Goal: Transaction & Acquisition: Download file/media

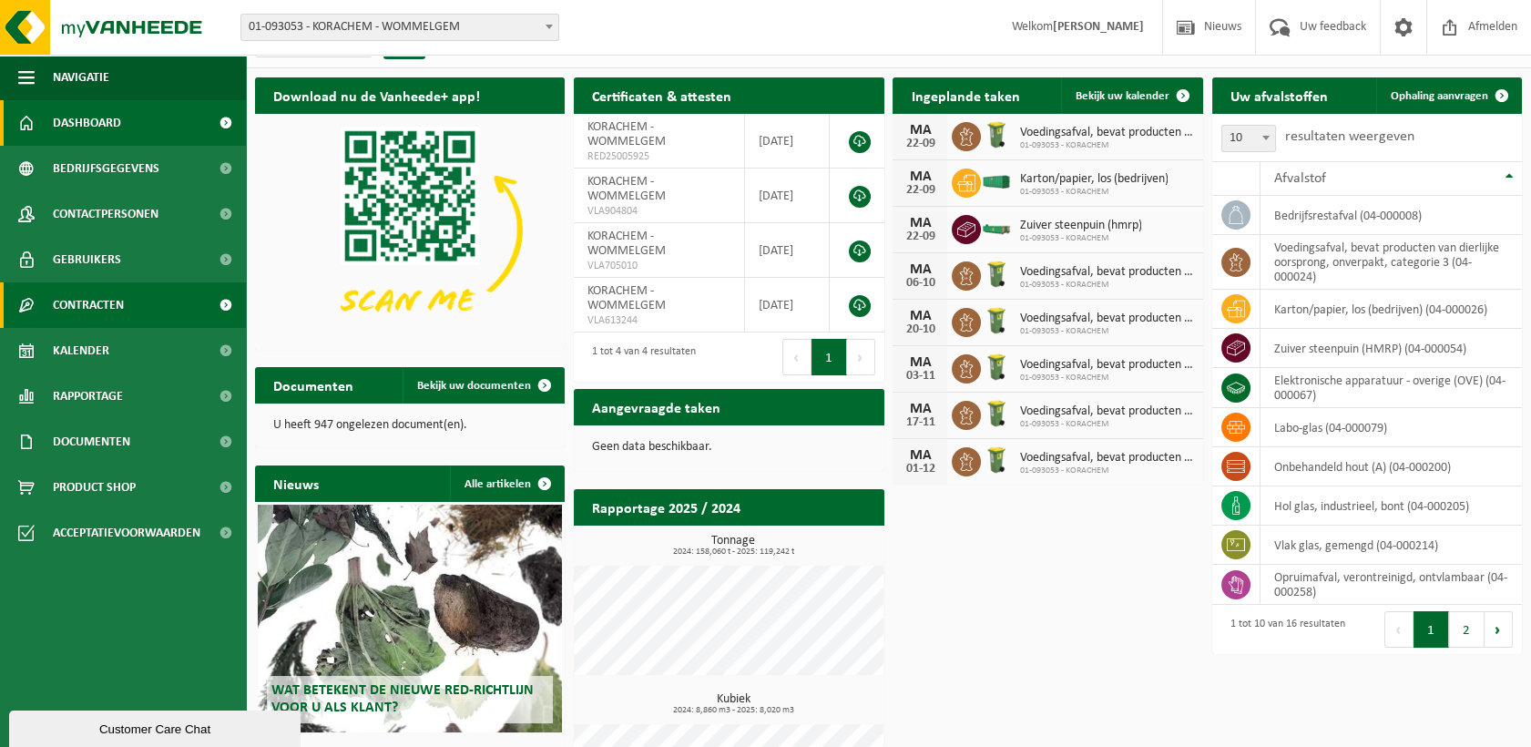
scroll to position [36, 0]
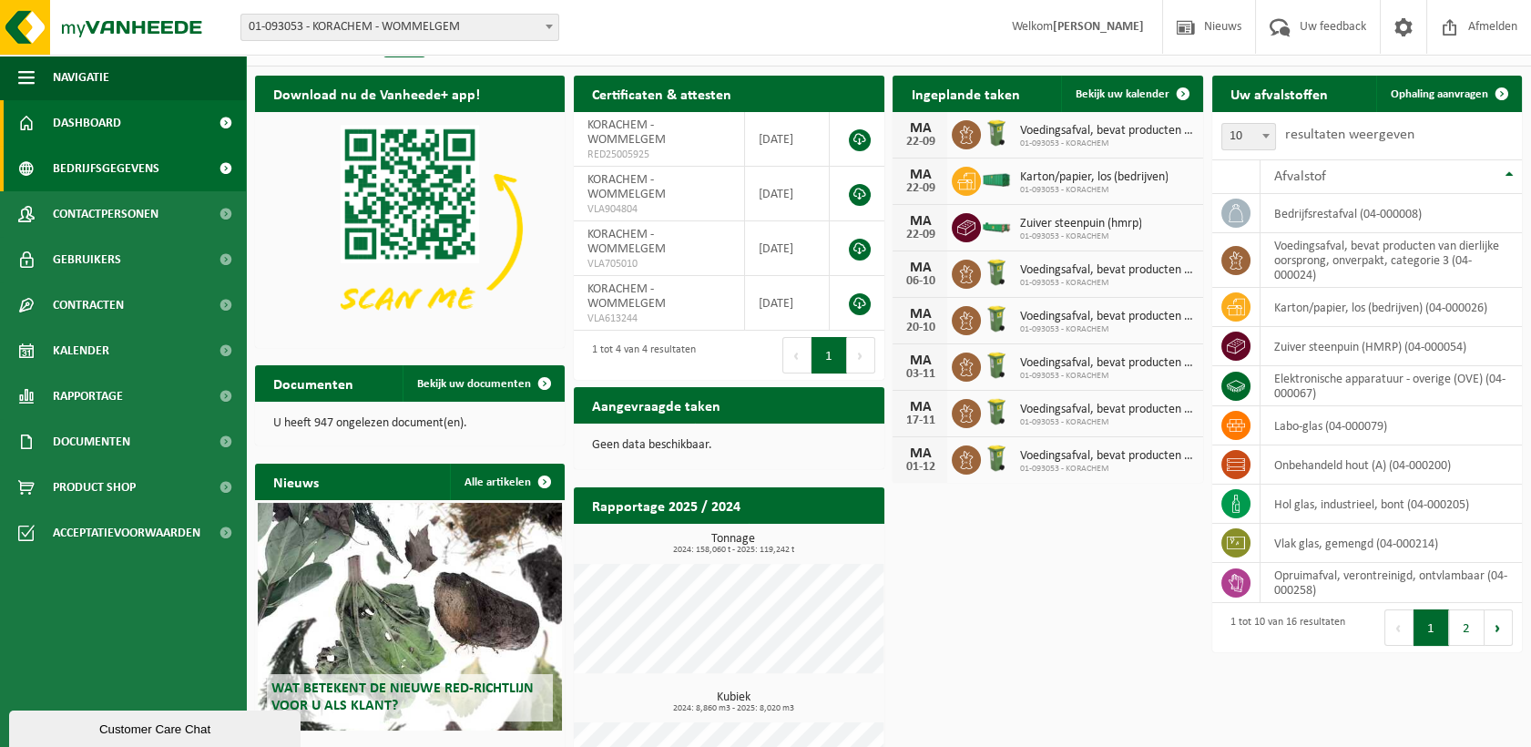
click at [101, 164] on span "Bedrijfsgegevens" at bounding box center [106, 169] width 107 height 46
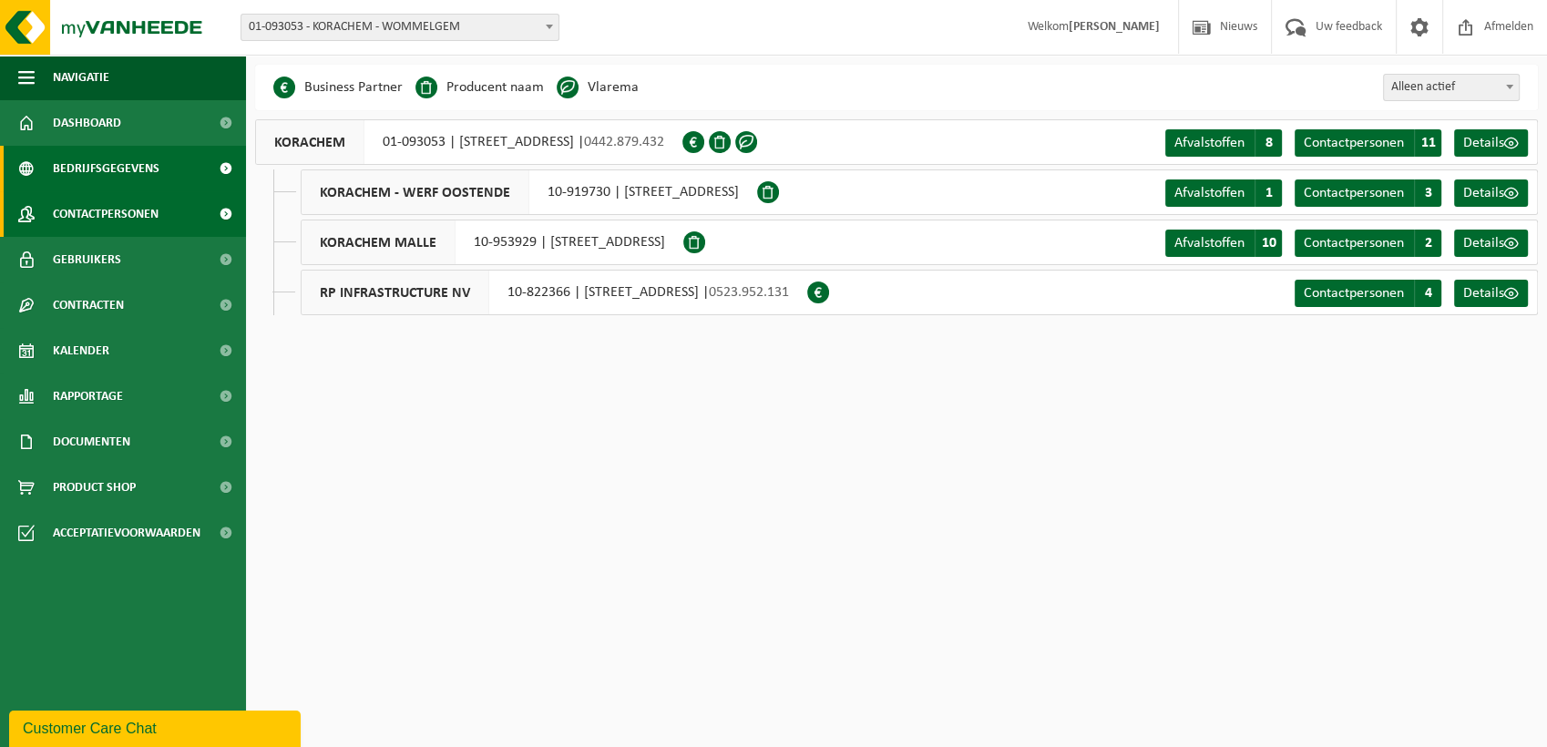
click at [98, 203] on span "Contactpersonen" at bounding box center [106, 214] width 106 height 46
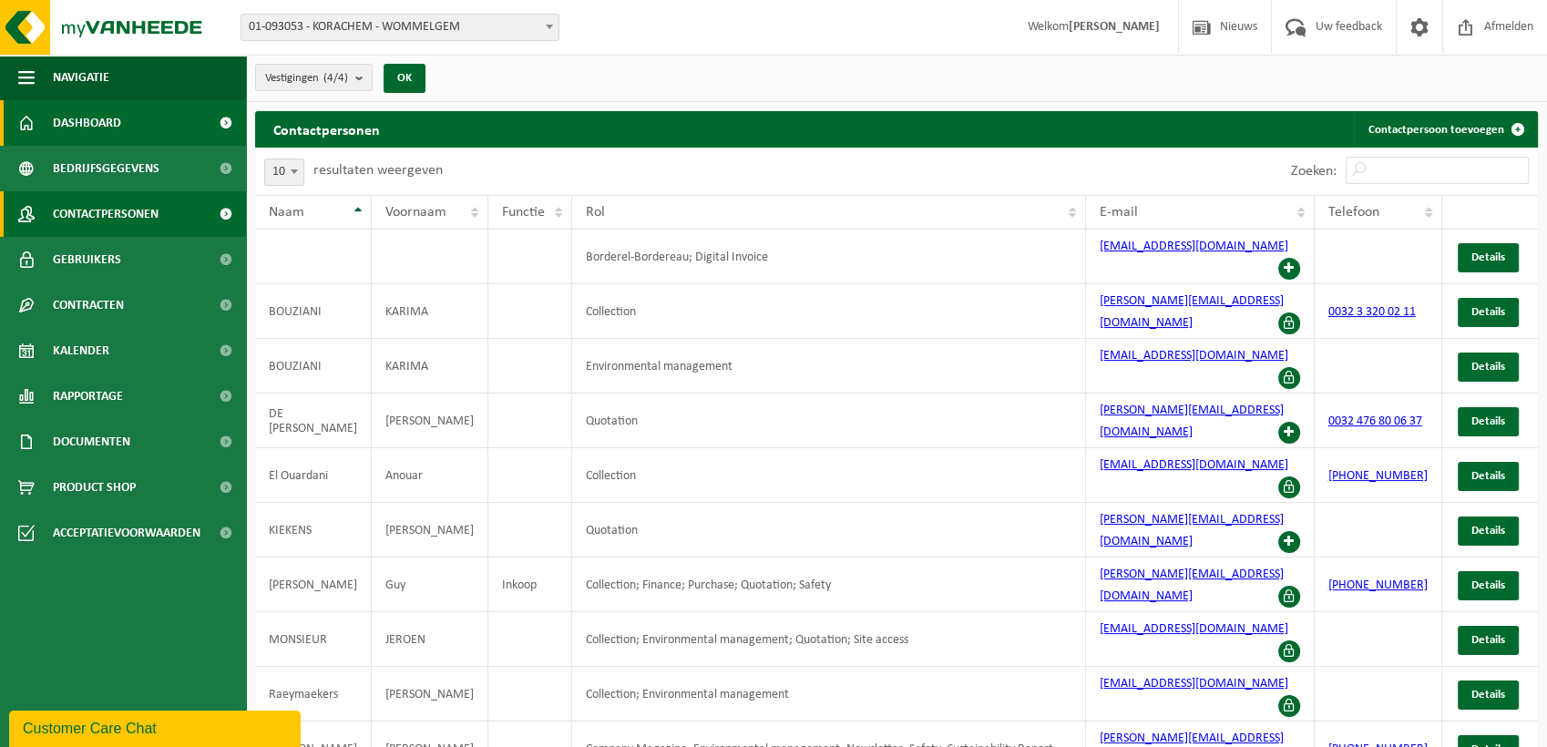
click at [123, 127] on link "Dashboard" at bounding box center [123, 123] width 246 height 46
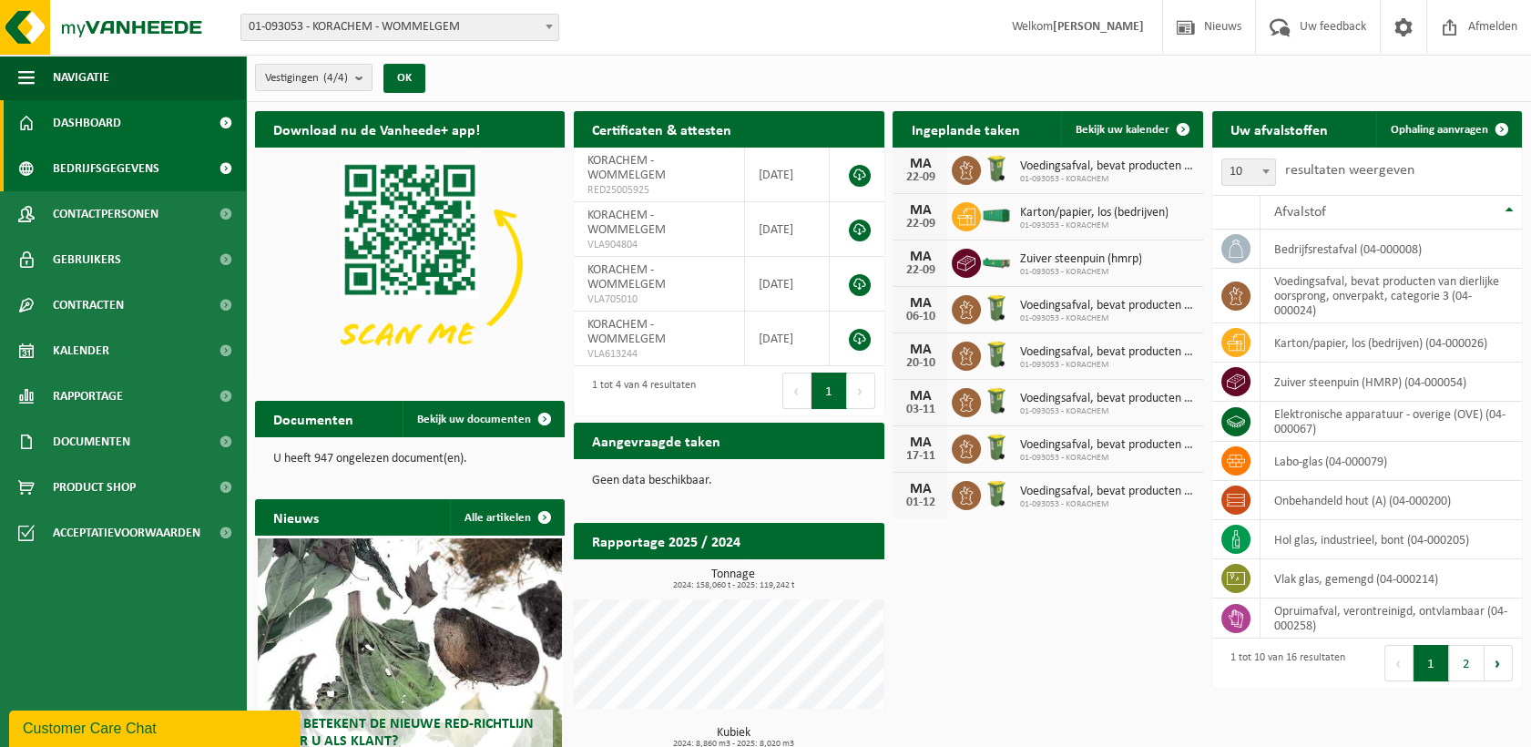
click at [135, 179] on span "Bedrijfsgegevens" at bounding box center [106, 169] width 107 height 46
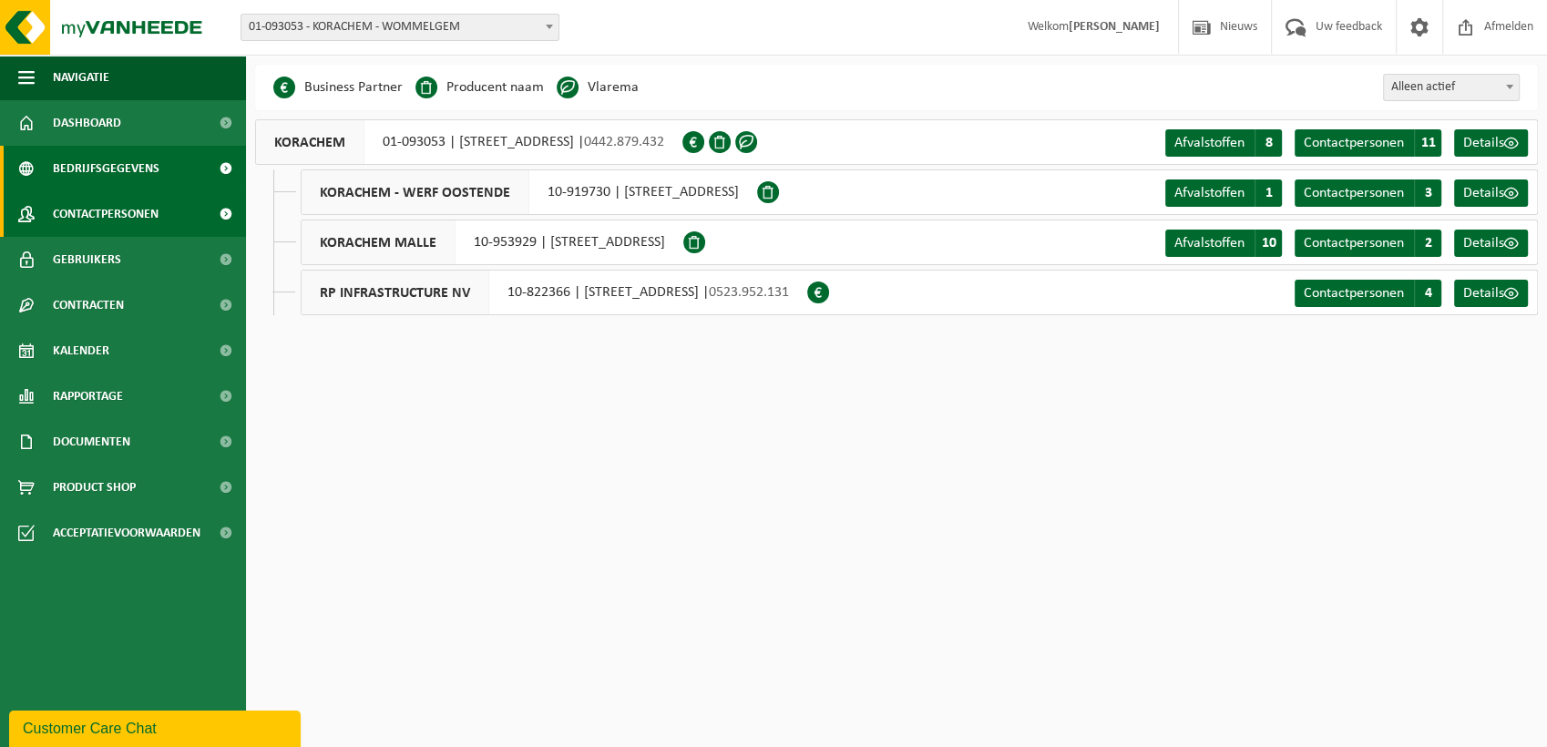
click at [131, 197] on span "Contactpersonen" at bounding box center [106, 214] width 106 height 46
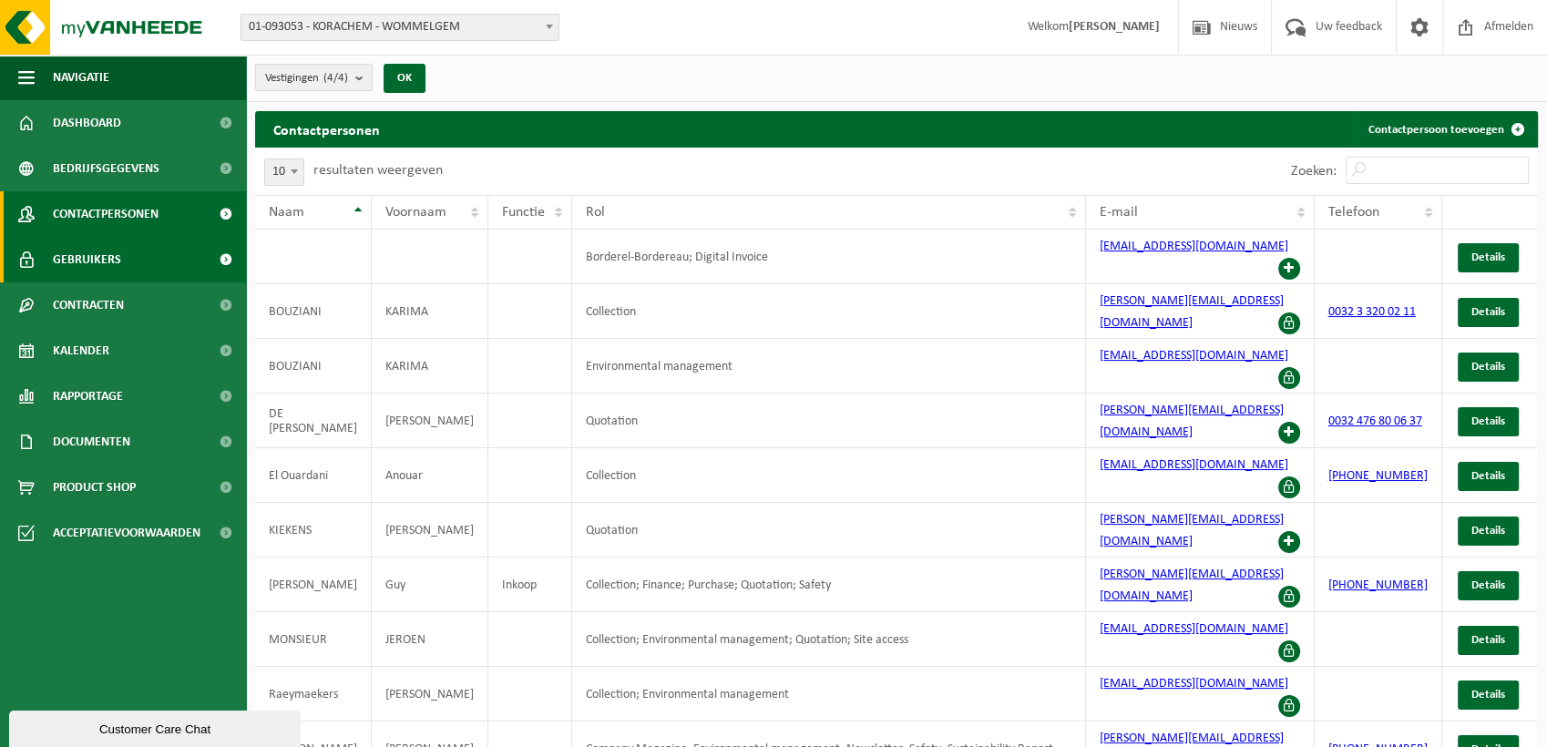
click at [127, 245] on link "Gebruikers" at bounding box center [123, 260] width 246 height 46
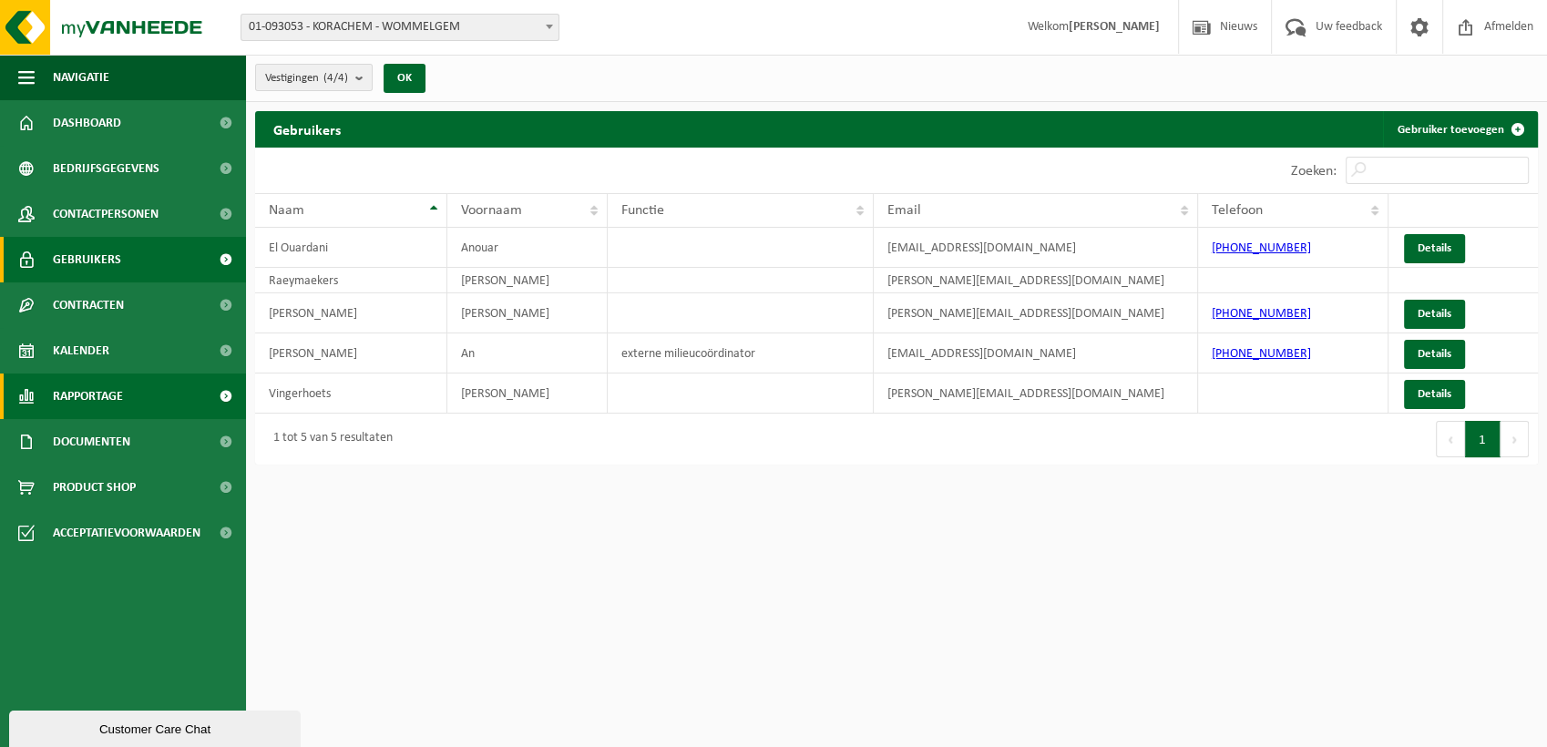
click at [118, 404] on span "Rapportage" at bounding box center [88, 396] width 70 height 46
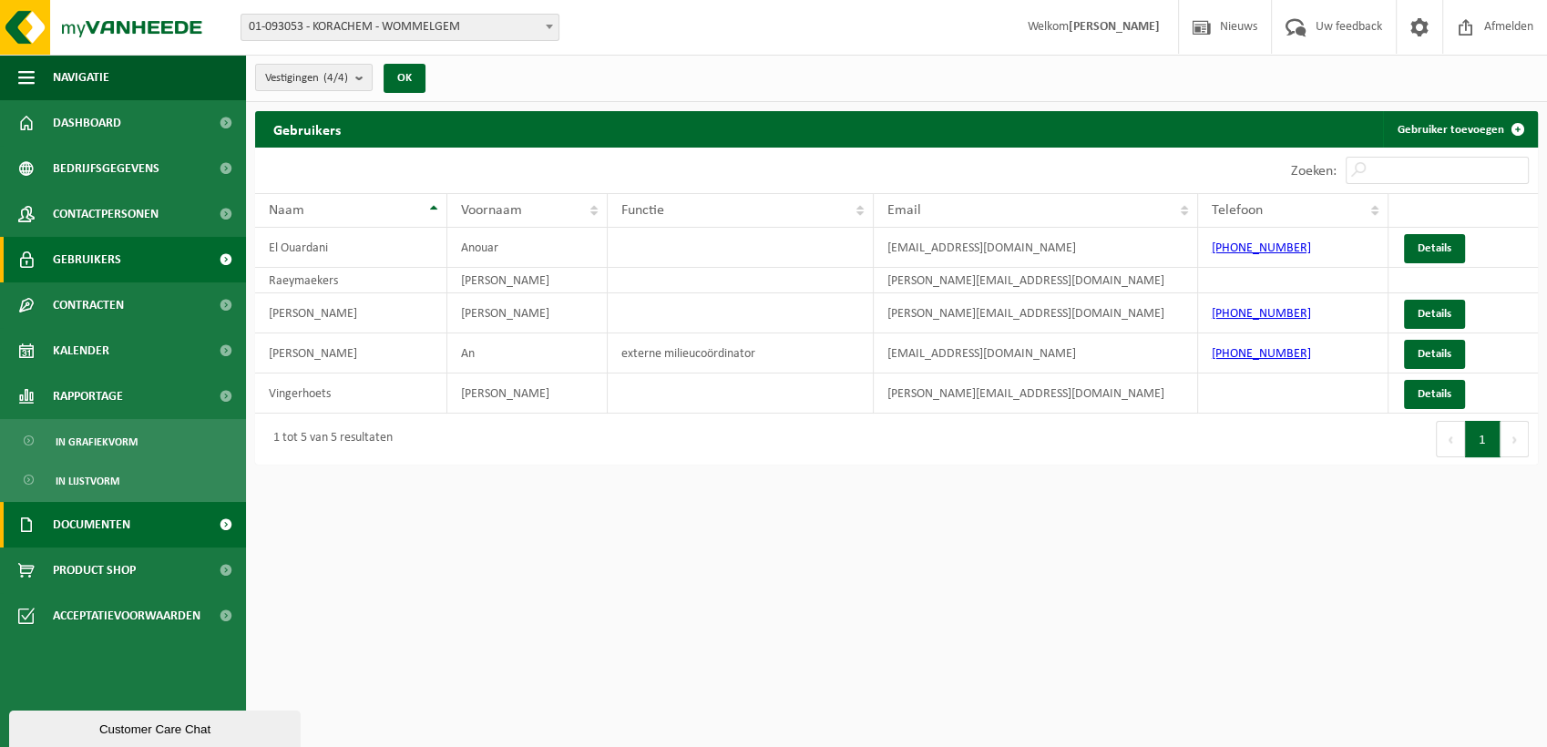
click at [132, 527] on link "Documenten" at bounding box center [123, 525] width 246 height 46
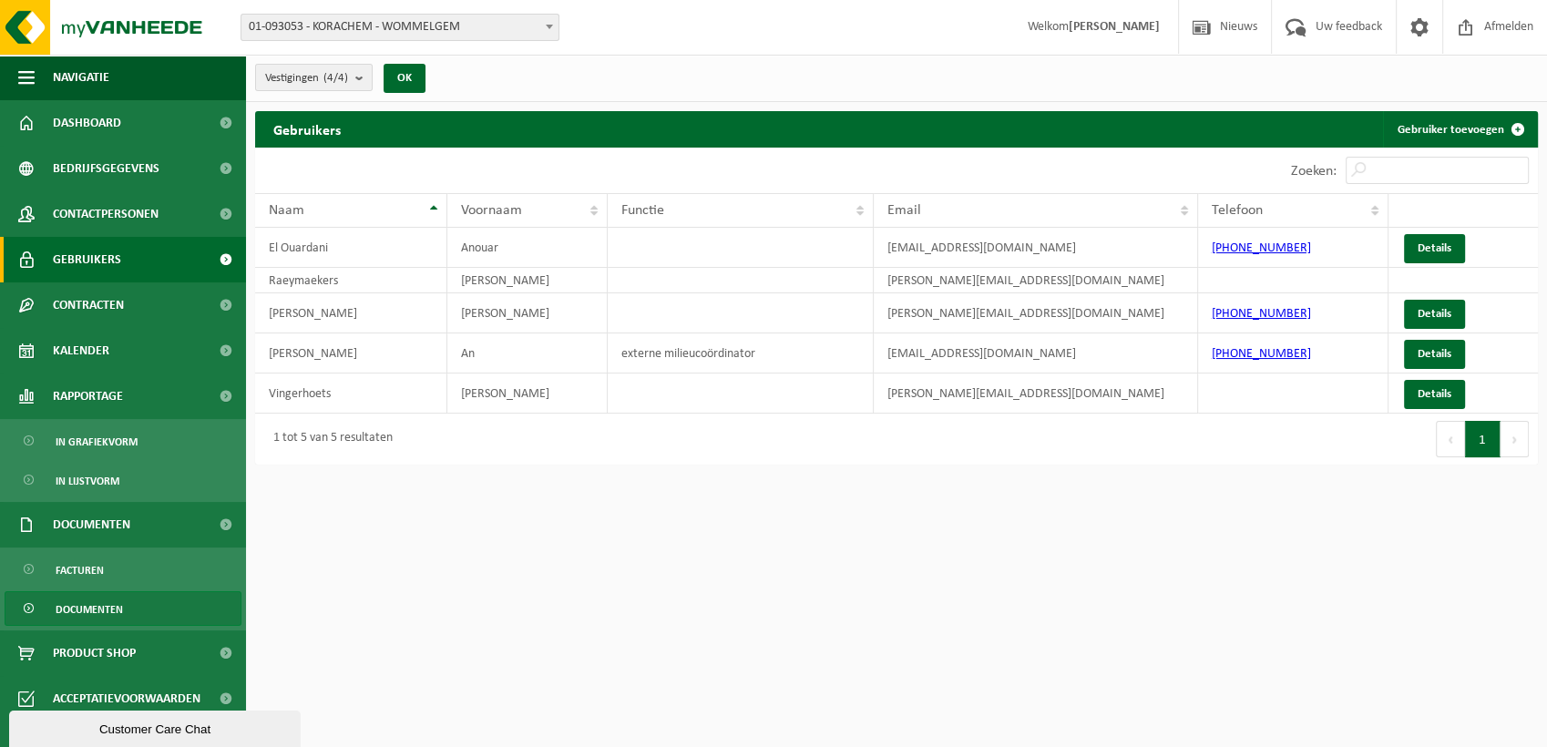
click at [123, 608] on link "Documenten" at bounding box center [123, 608] width 237 height 35
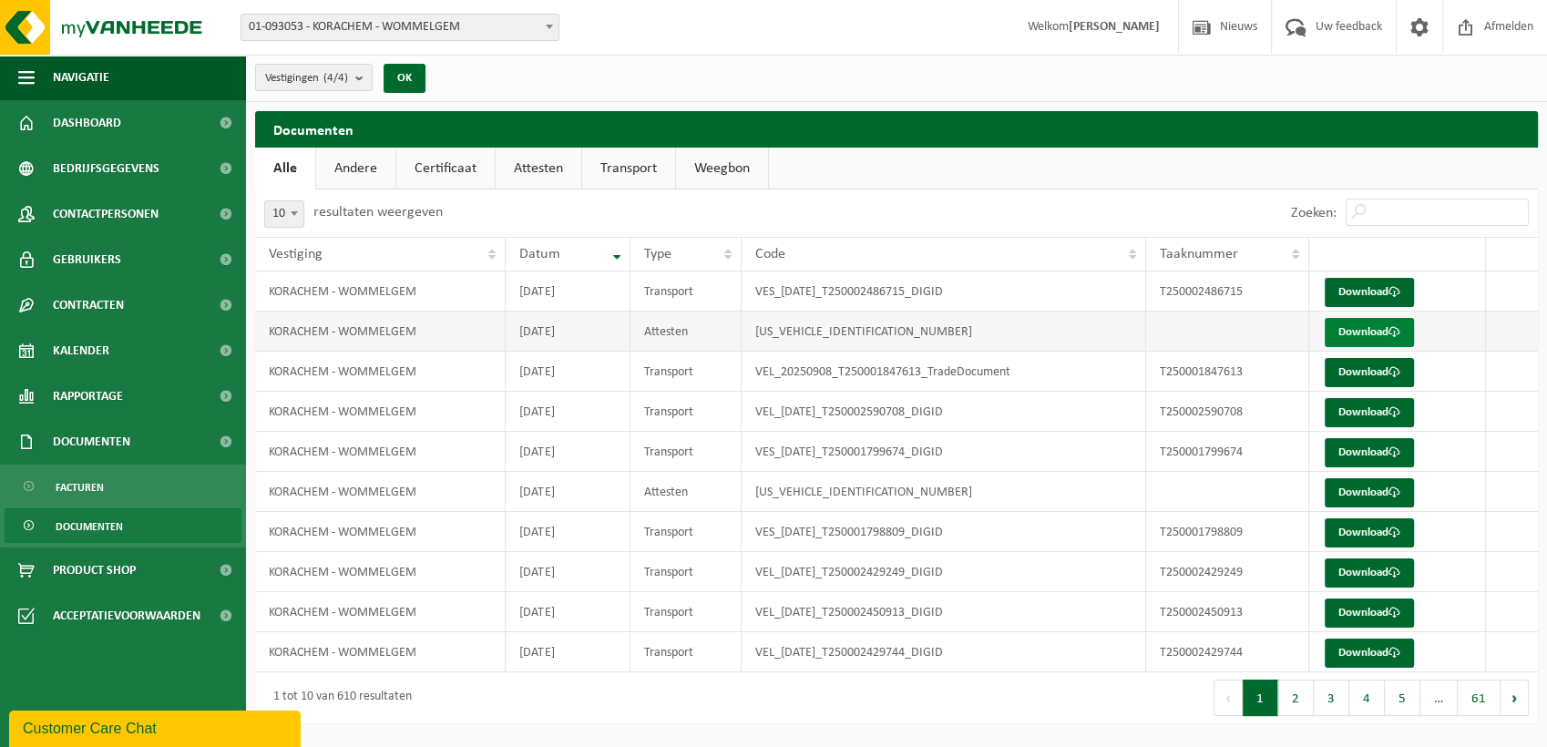
click at [1350, 329] on link "Download" at bounding box center [1368, 332] width 89 height 29
click at [1285, 697] on button "2" at bounding box center [1296, 698] width 36 height 36
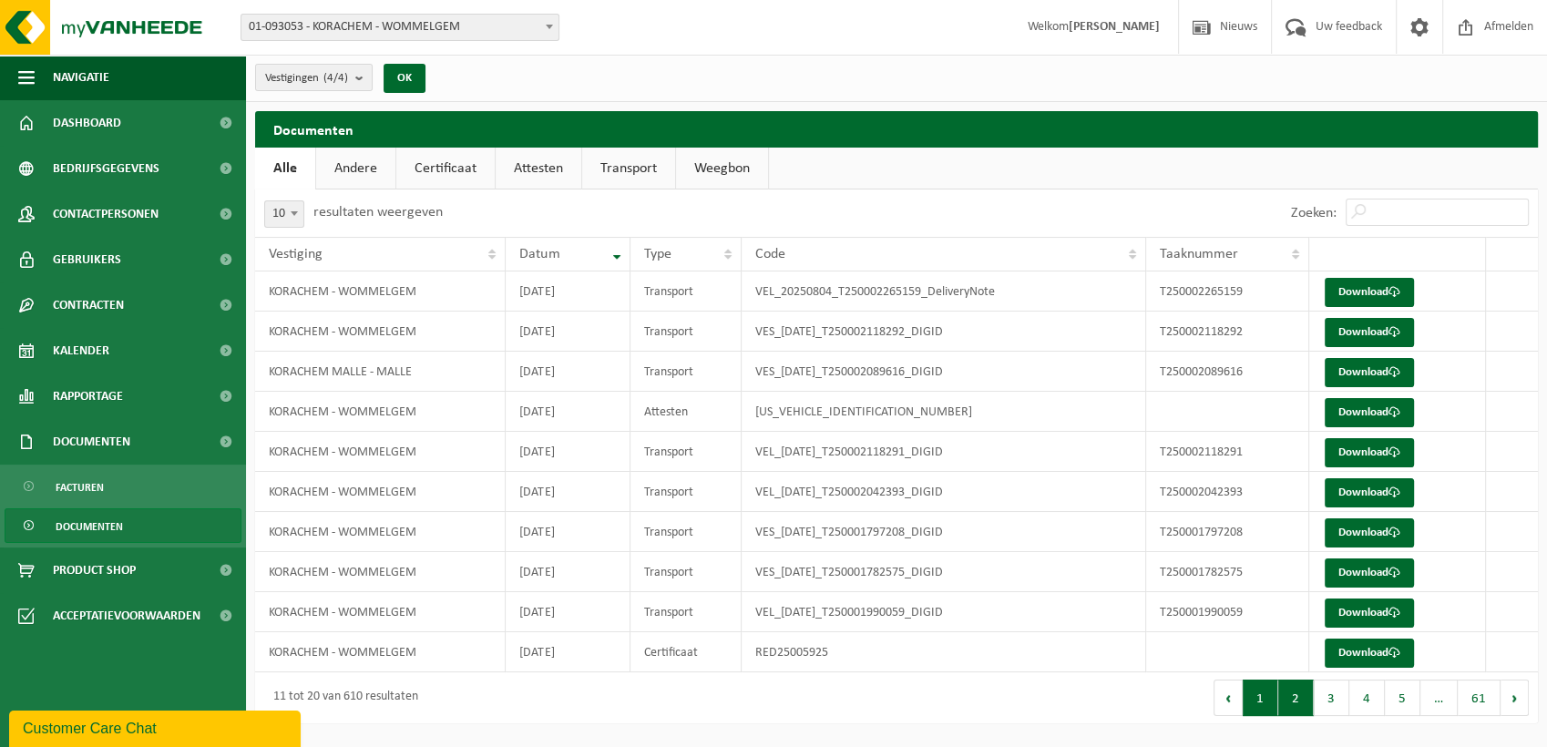
click at [1270, 696] on button "1" at bounding box center [1260, 698] width 36 height 36
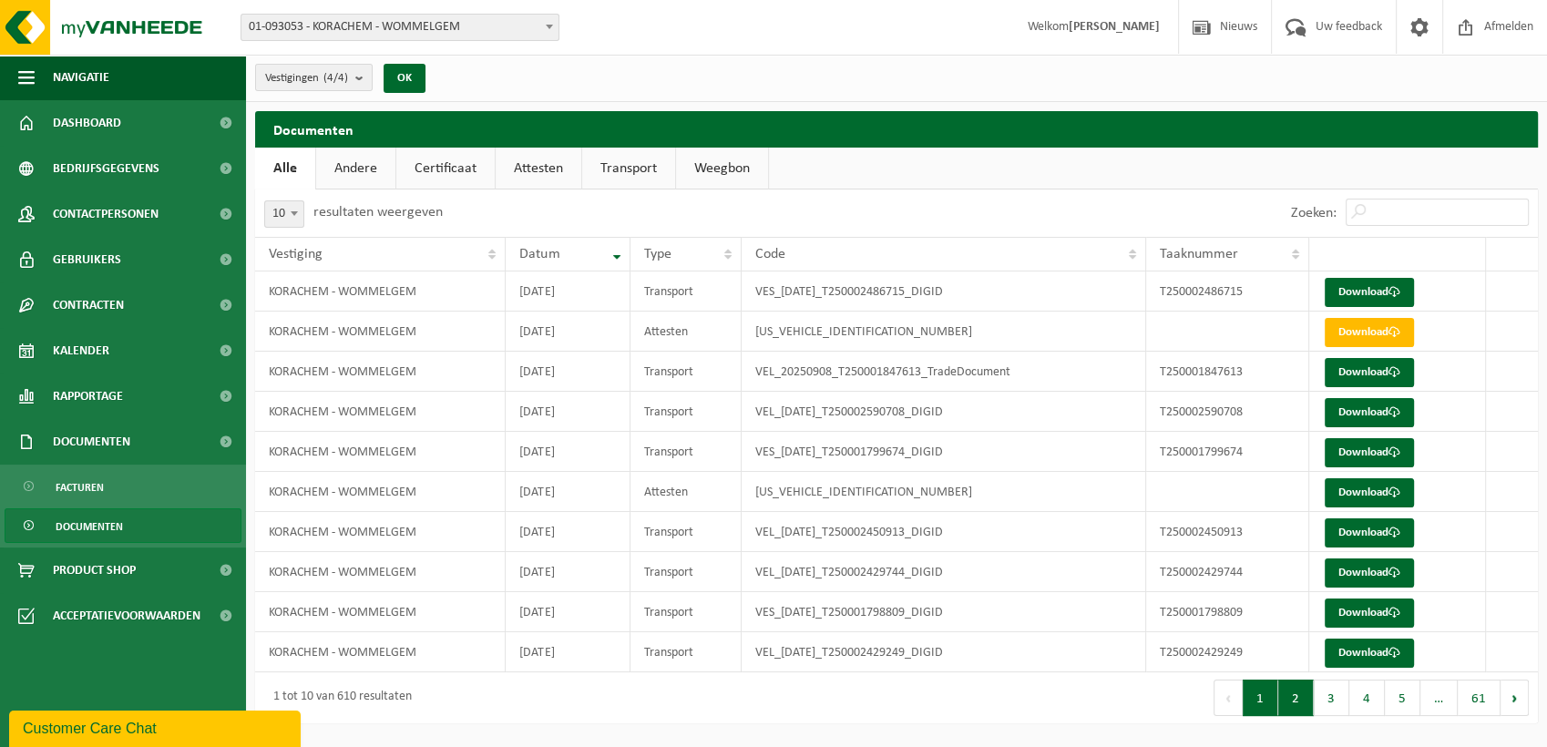
click at [1303, 706] on button "2" at bounding box center [1296, 698] width 36 height 36
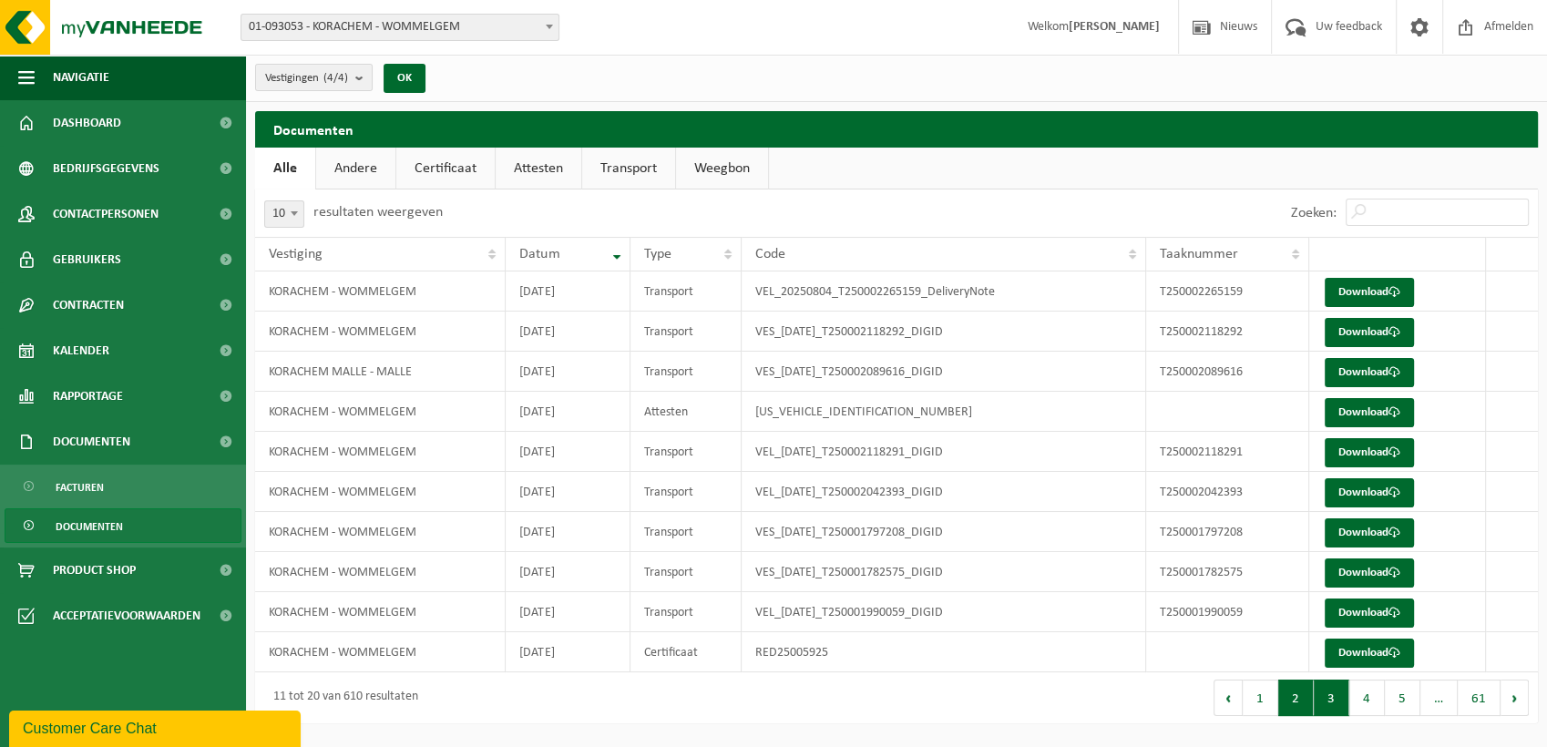
click at [1327, 700] on button "3" at bounding box center [1331, 698] width 36 height 36
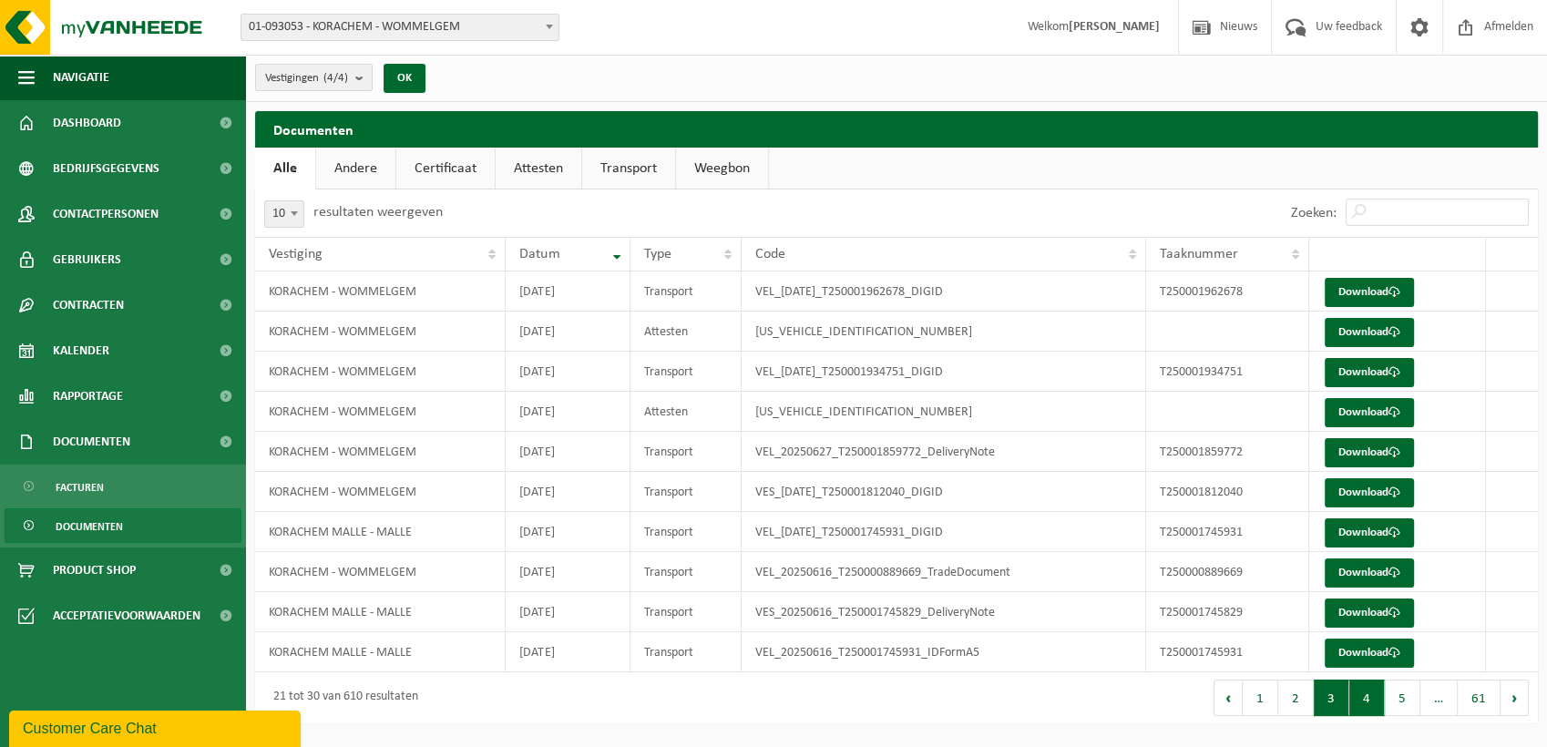
click at [1355, 697] on button "4" at bounding box center [1367, 698] width 36 height 36
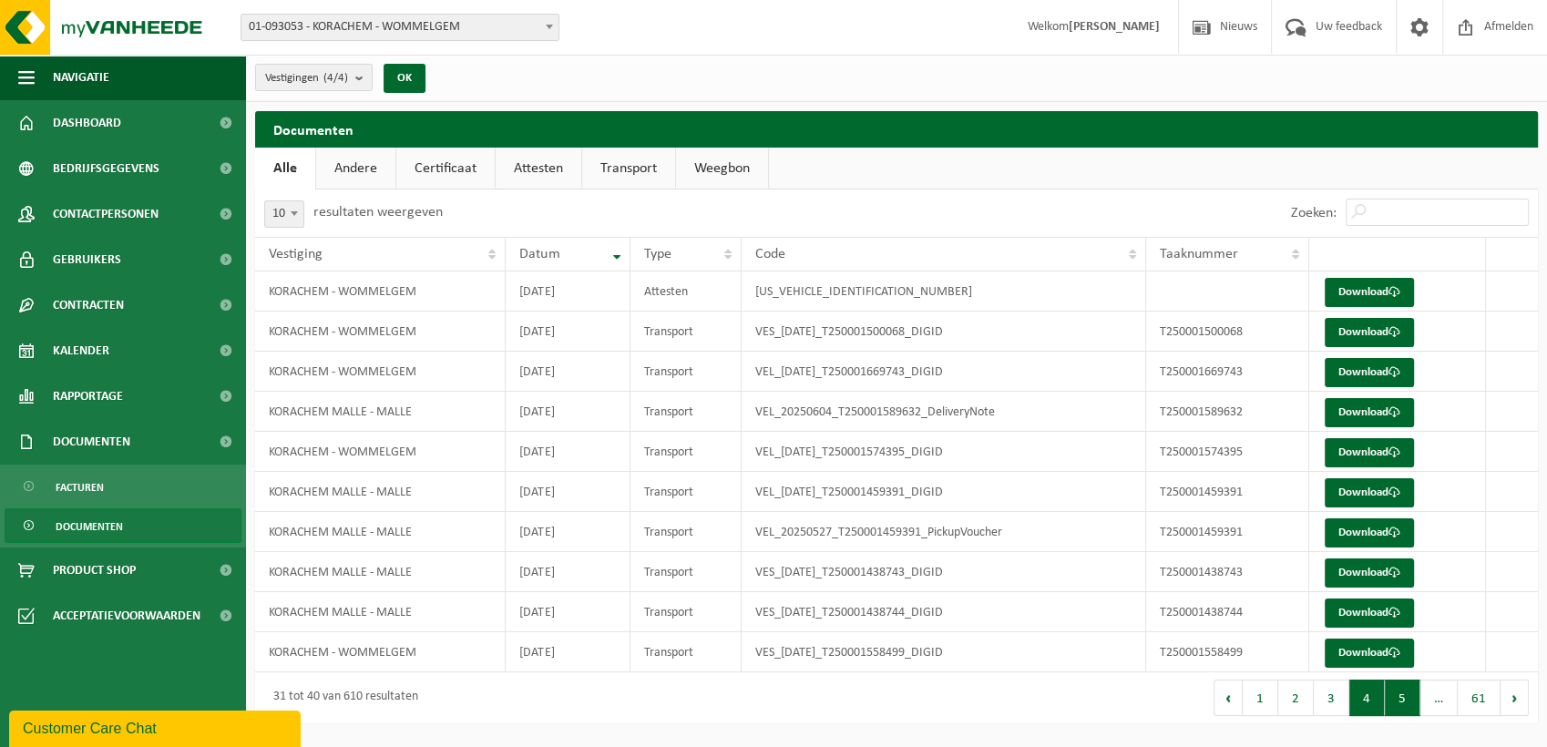
click at [1404, 696] on button "5" at bounding box center [1403, 698] width 36 height 36
click at [1265, 700] on button "1" at bounding box center [1259, 698] width 36 height 36
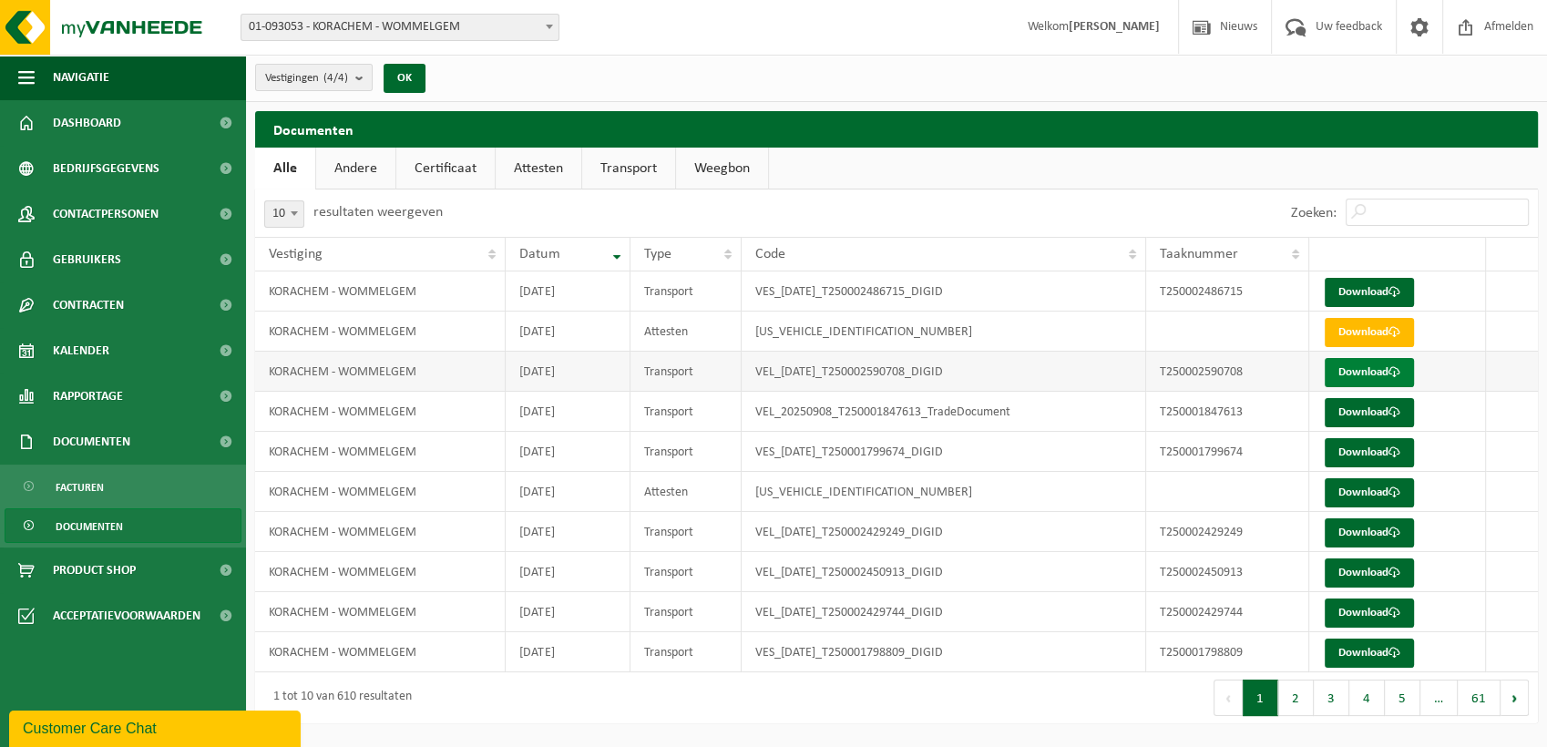
click at [1339, 370] on link "Download" at bounding box center [1368, 372] width 89 height 29
click at [562, 173] on link "Attesten" at bounding box center [539, 169] width 86 height 42
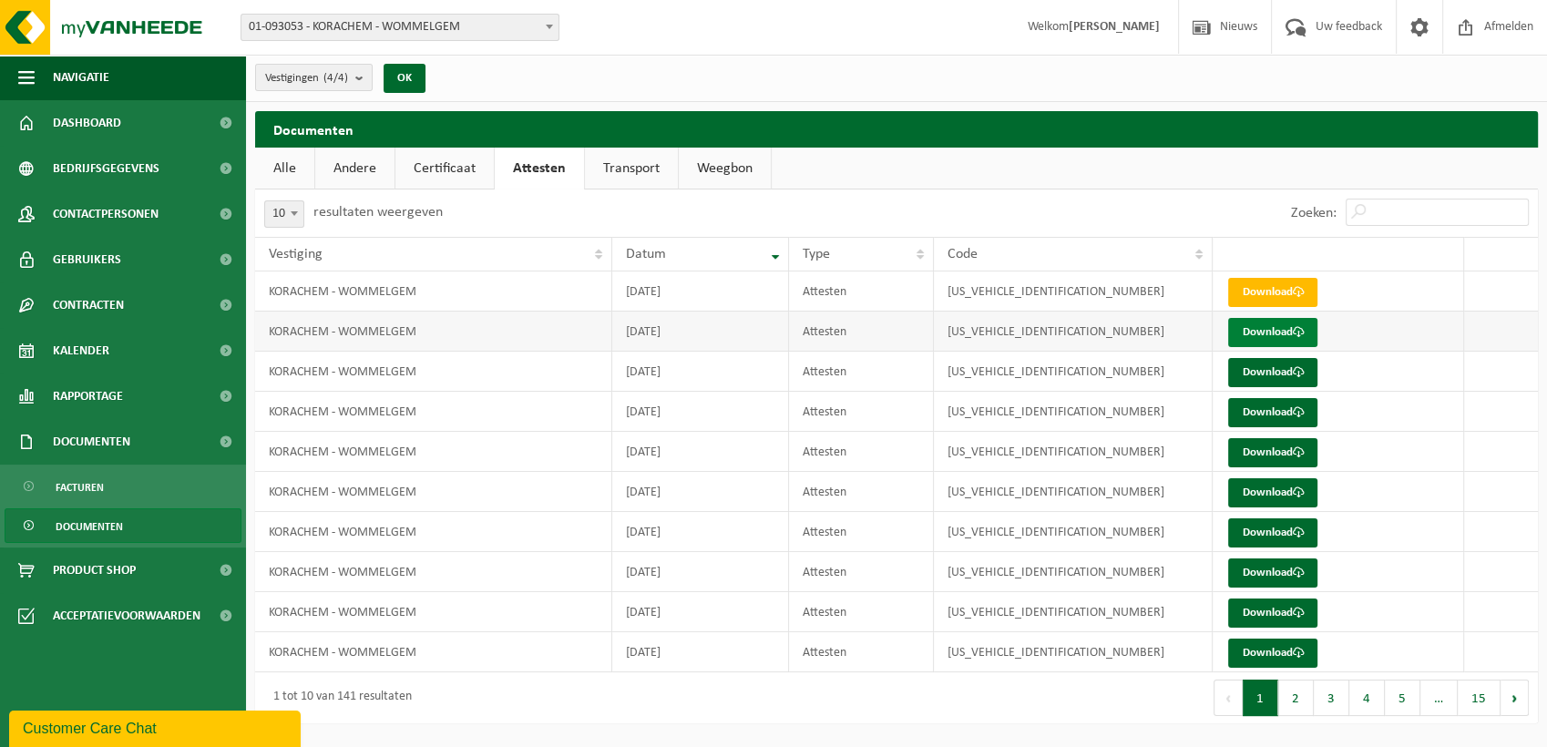
click at [1287, 327] on link "Download" at bounding box center [1272, 332] width 89 height 29
click at [1255, 656] on link "Download" at bounding box center [1272, 653] width 89 height 29
click at [1246, 651] on link "Download" at bounding box center [1272, 653] width 89 height 29
